Goal: Check status: Verify the current state of an ongoing process or item

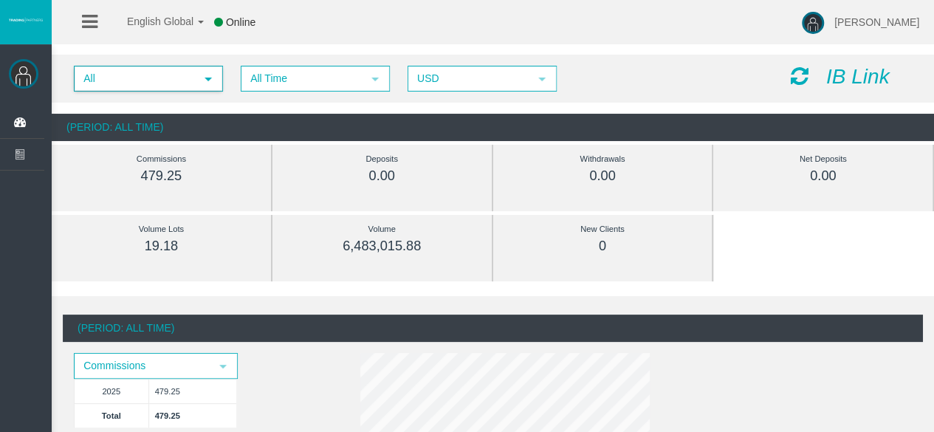
click at [195, 78] on span "select" at bounding box center [208, 78] width 27 height 23
click at [306, 75] on span "All Time" at bounding box center [302, 78] width 120 height 23
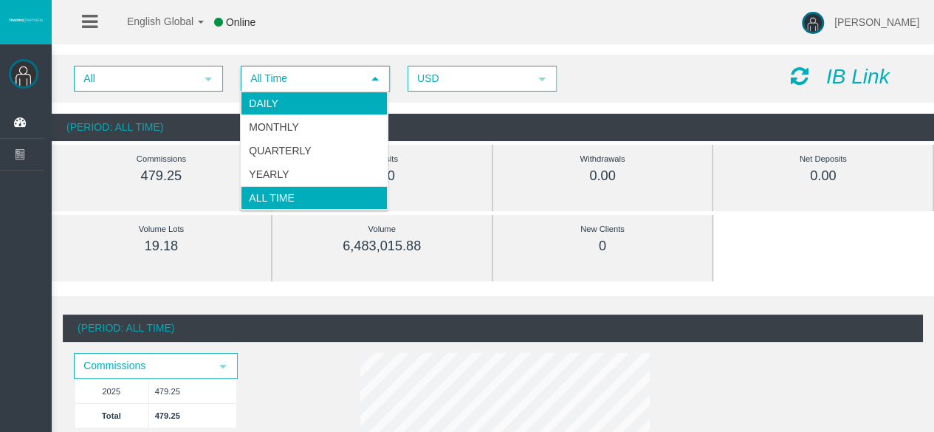
click at [289, 109] on li "Daily" at bounding box center [314, 104] width 147 height 24
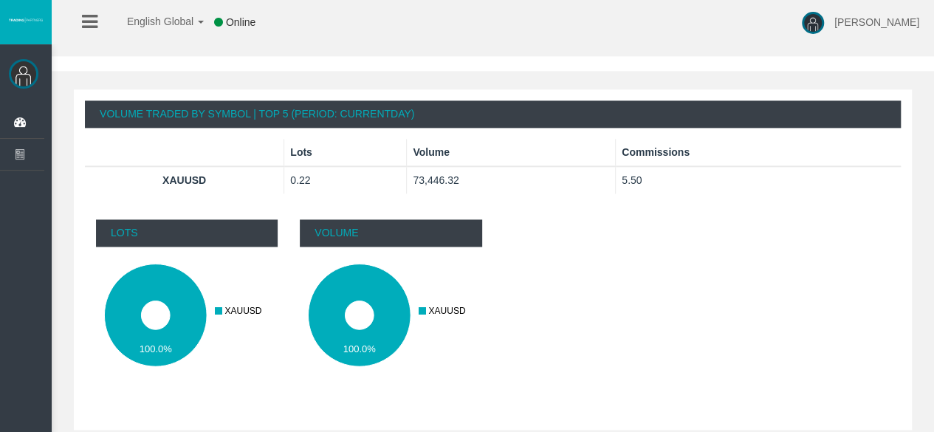
scroll to position [976, 0]
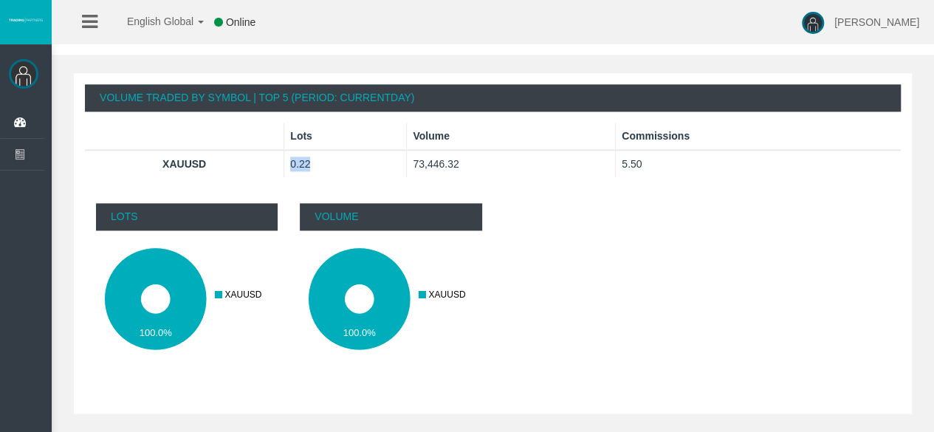
drag, startPoint x: 309, startPoint y: 154, endPoint x: 275, endPoint y: 160, distance: 34.5
click at [275, 160] on tr "XAUUSD 0.22 73,446.32 5.50" at bounding box center [493, 163] width 816 height 27
click at [275, 160] on th "XAUUSD" at bounding box center [184, 163] width 199 height 27
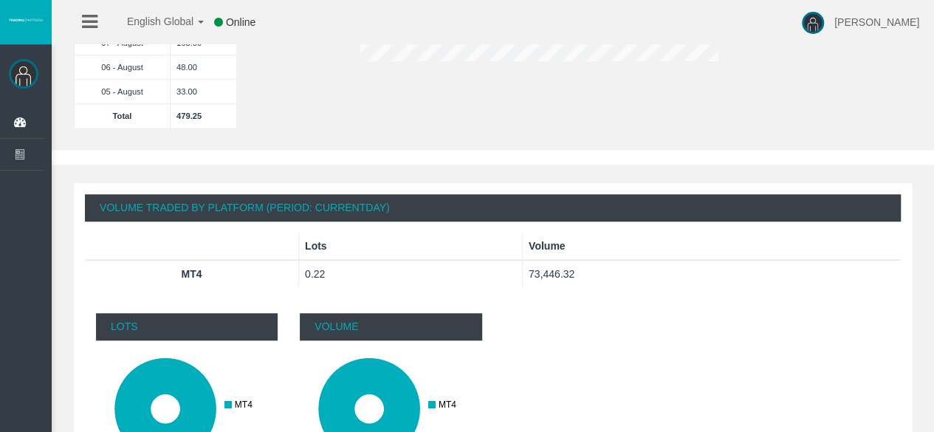
scroll to position [470, 0]
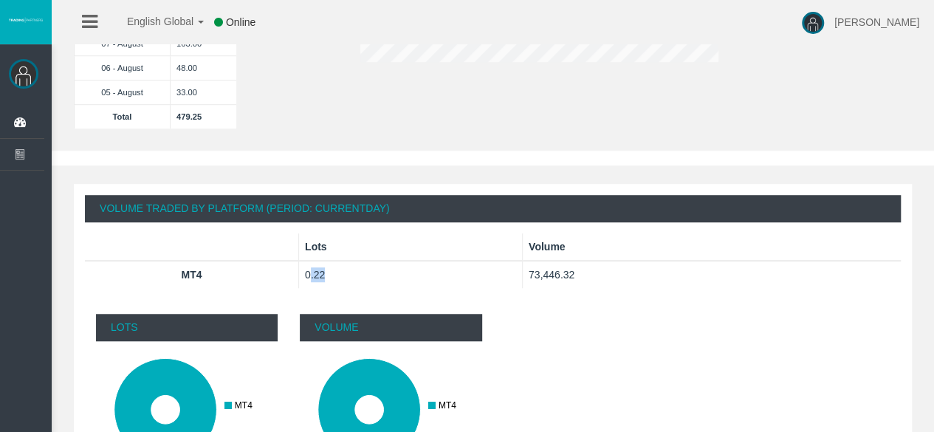
drag, startPoint x: 323, startPoint y: 268, endPoint x: 308, endPoint y: 271, distance: 15.8
click at [308, 271] on td "0.22" at bounding box center [410, 274] width 224 height 27
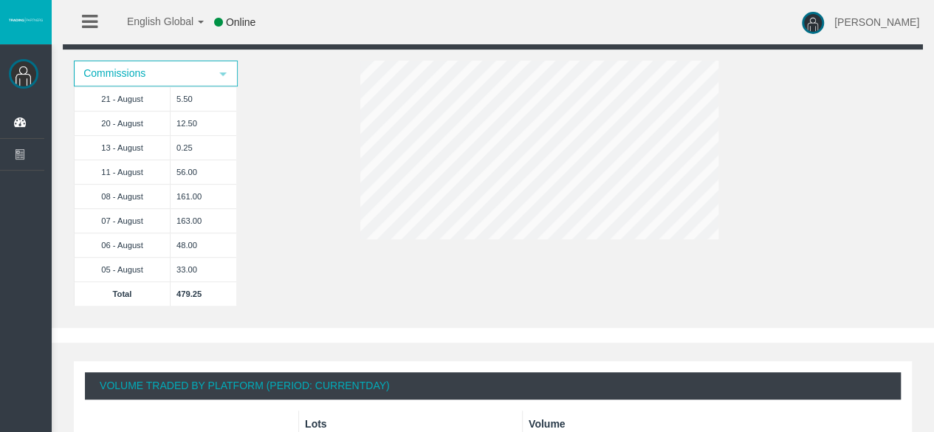
scroll to position [291, 0]
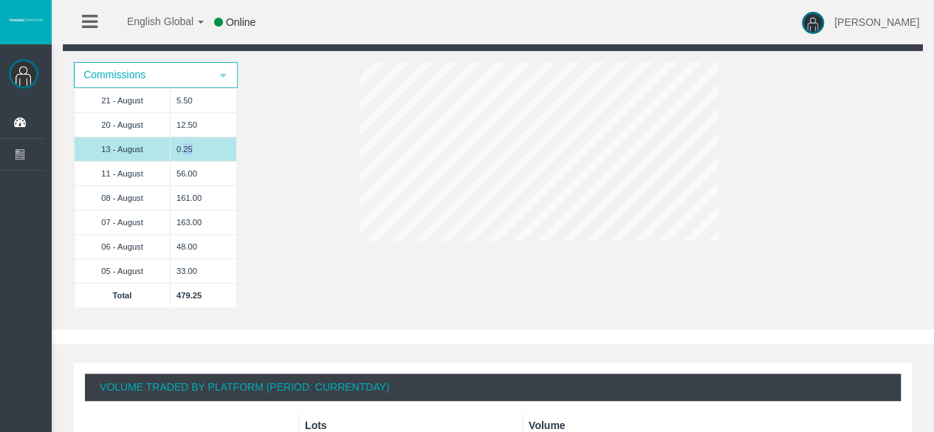
drag, startPoint x: 191, startPoint y: 144, endPoint x: 181, endPoint y: 143, distance: 10.4
click at [181, 143] on td "0.25" at bounding box center [203, 149] width 66 height 24
click at [131, 141] on td "13 - August" at bounding box center [123, 149] width 96 height 24
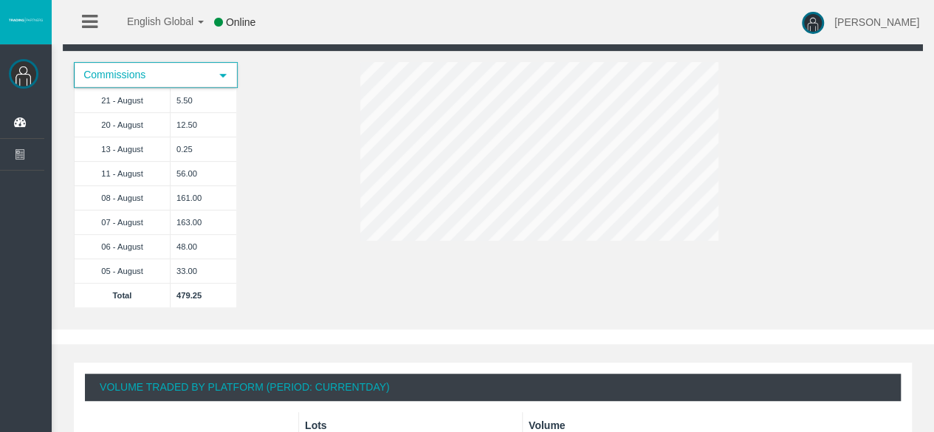
click at [214, 75] on span "select" at bounding box center [223, 75] width 27 height 23
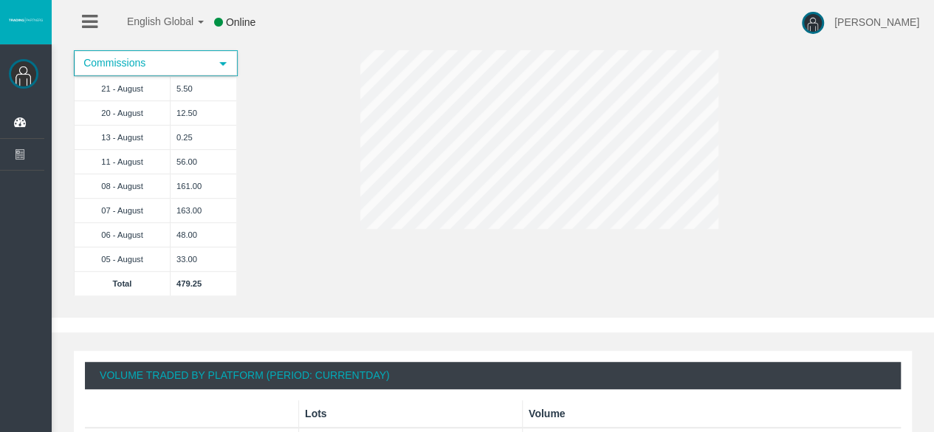
scroll to position [302, 0]
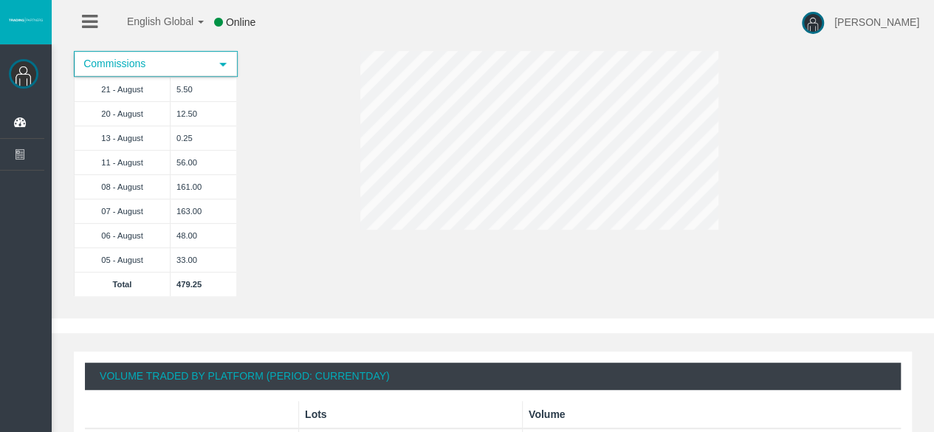
click at [224, 61] on span "select" at bounding box center [223, 64] width 12 height 12
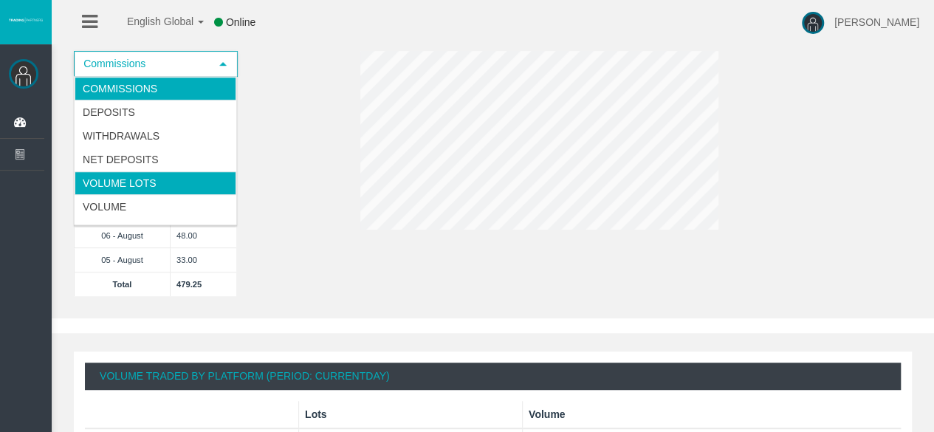
scroll to position [40, 0]
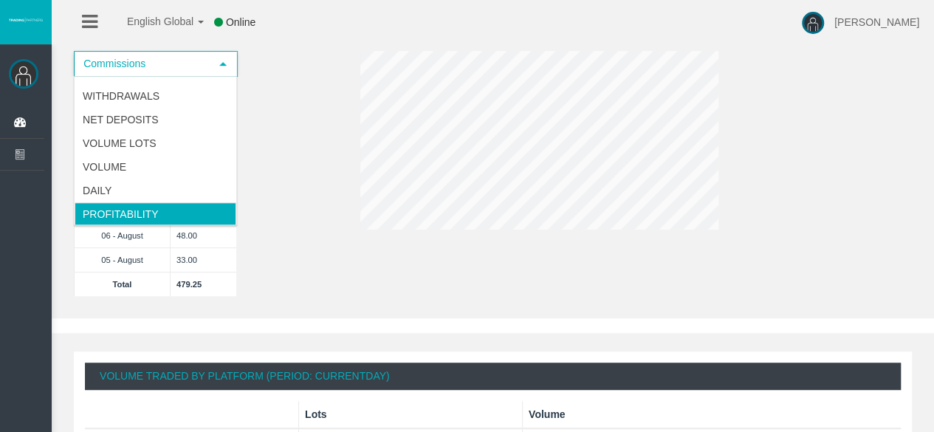
click at [140, 206] on li "Profitability" at bounding box center [156, 214] width 162 height 24
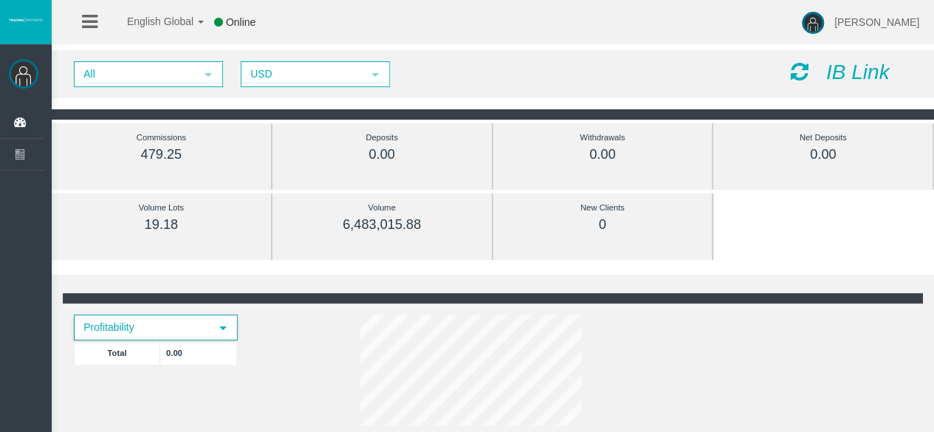
scroll to position [0, 0]
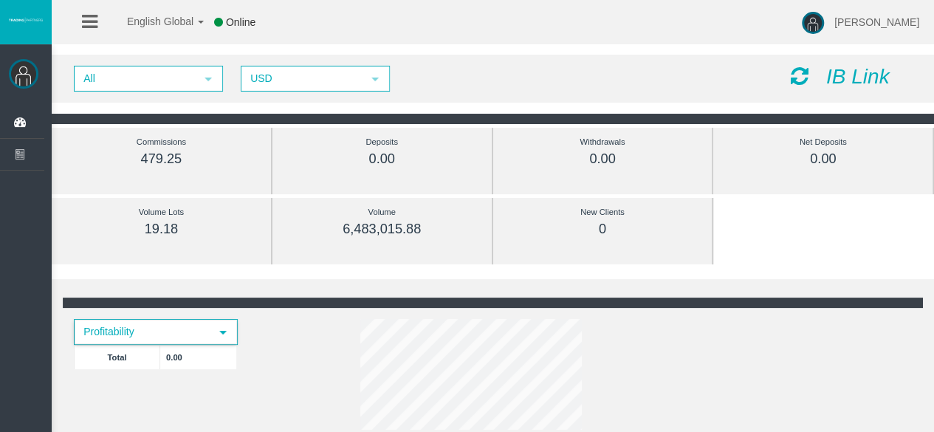
click at [167, 320] on span "Profitability select" at bounding box center [156, 332] width 162 height 24
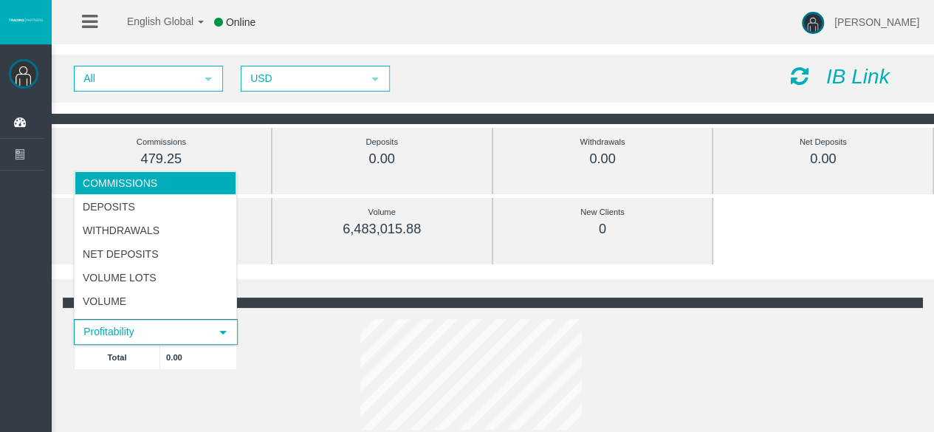
click at [140, 187] on li "Commissions" at bounding box center [156, 183] width 162 height 24
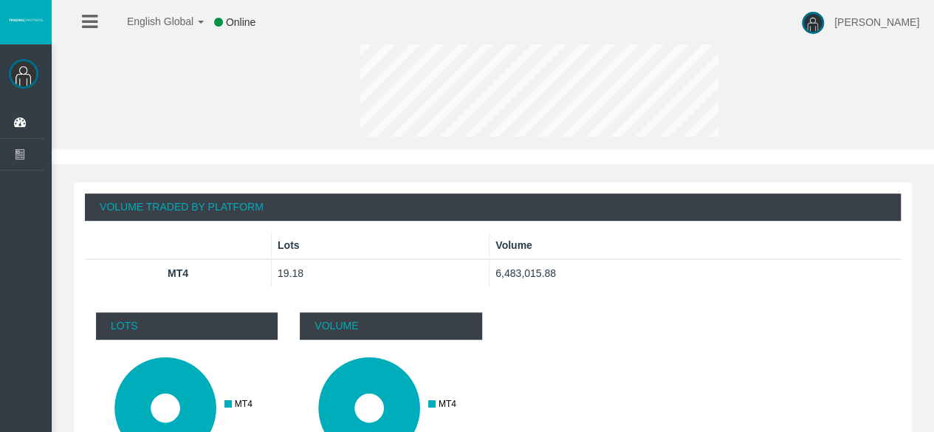
scroll to position [360, 0]
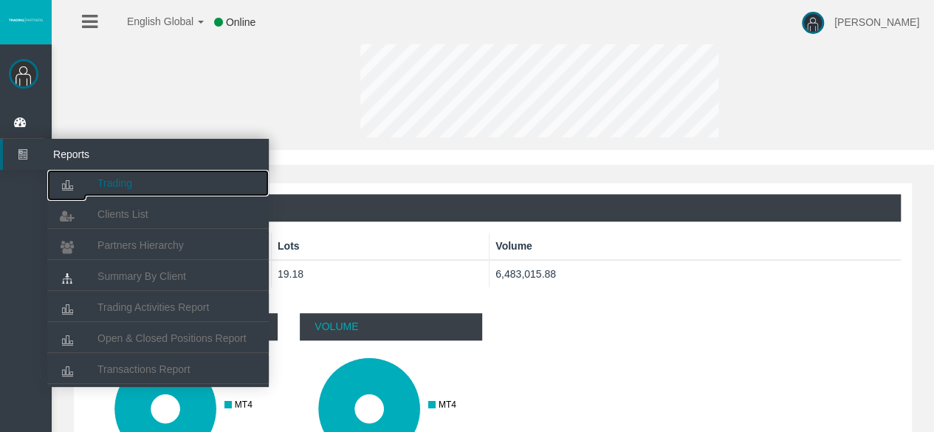
click at [86, 174] on icon at bounding box center [66, 185] width 39 height 31
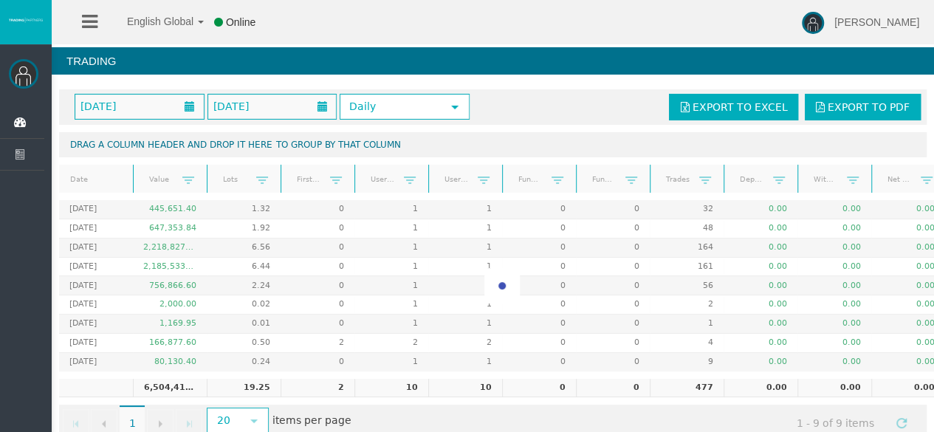
scroll to position [32, 0]
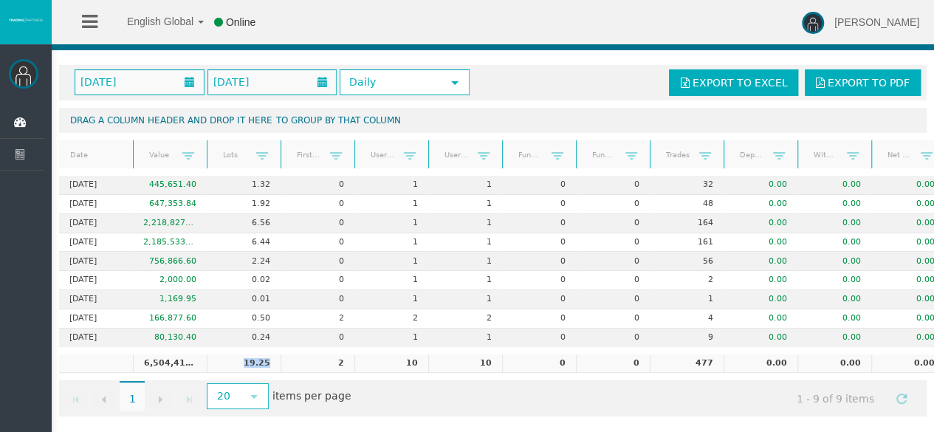
drag, startPoint x: 244, startPoint y: 355, endPoint x: 278, endPoint y: 355, distance: 34.7
click at [278, 355] on td "19.25" at bounding box center [244, 363] width 74 height 19
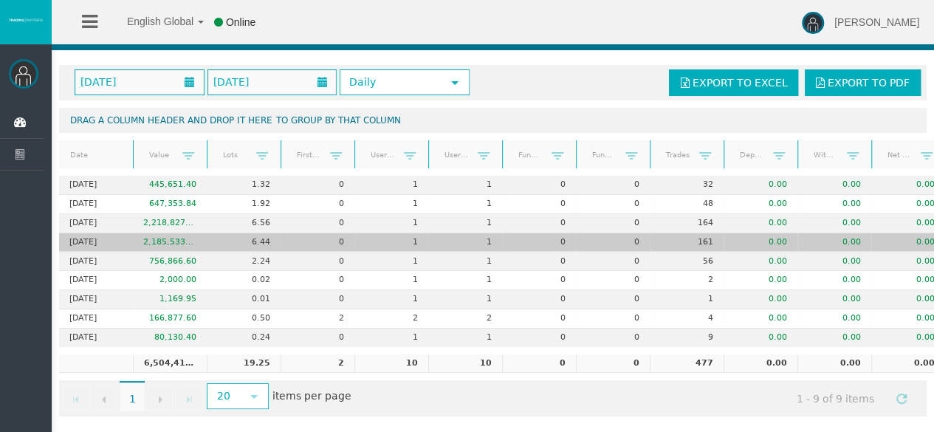
scroll to position [0, 41]
